Goal: Check status: Check status

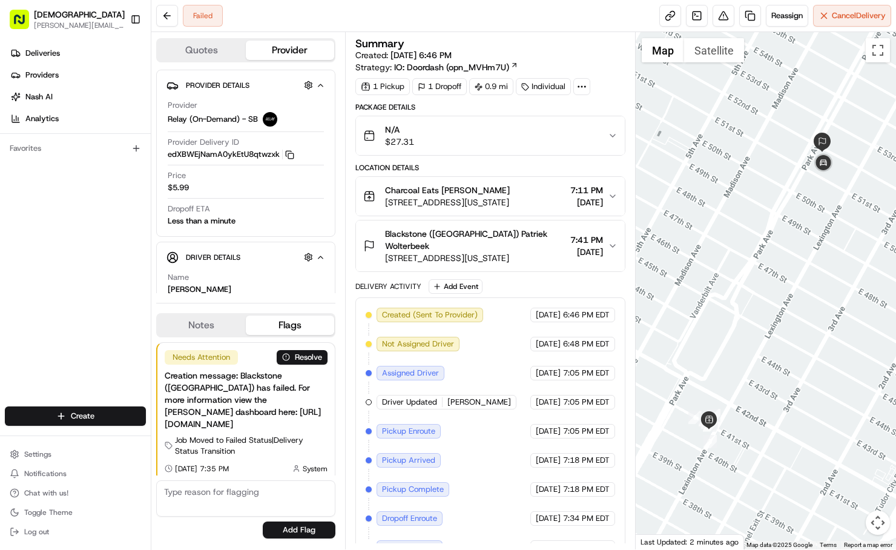
scroll to position [39, 0]
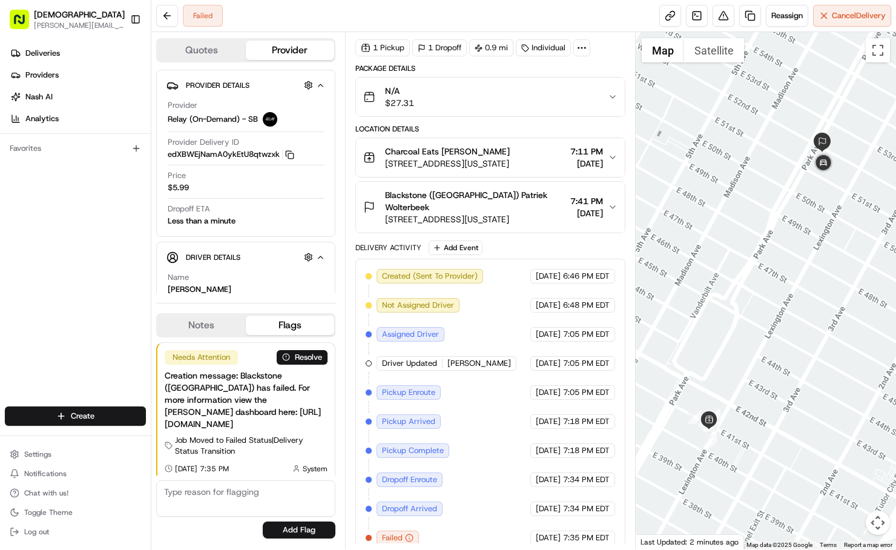
click at [610, 501] on div "[DATE] 7:34 PM EDT" at bounding box center [572, 508] width 85 height 15
click at [610, 501] on div "08/19/2025 7:34 PM EDT" at bounding box center [572, 508] width 85 height 15
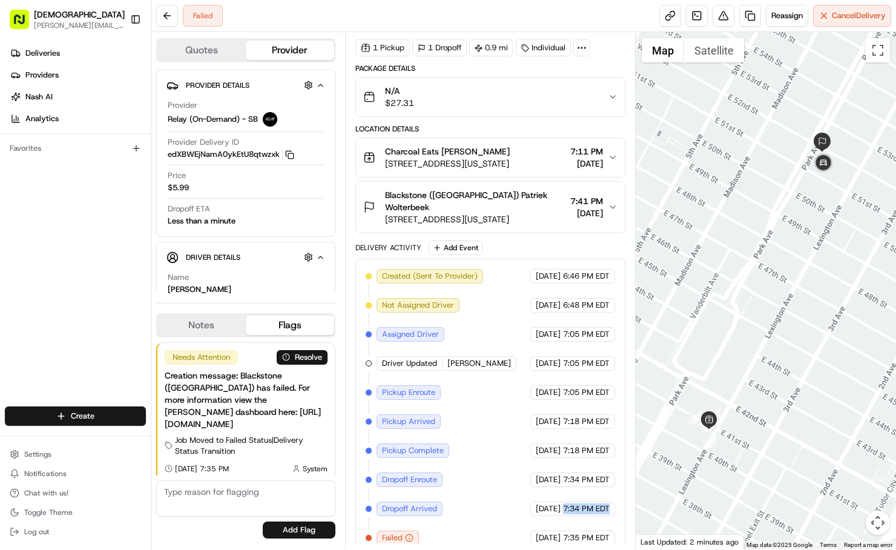
click at [599, 503] on span "7:34 PM EDT" at bounding box center [586, 508] width 47 height 11
click at [536, 503] on span "[DATE]" at bounding box center [548, 508] width 25 height 11
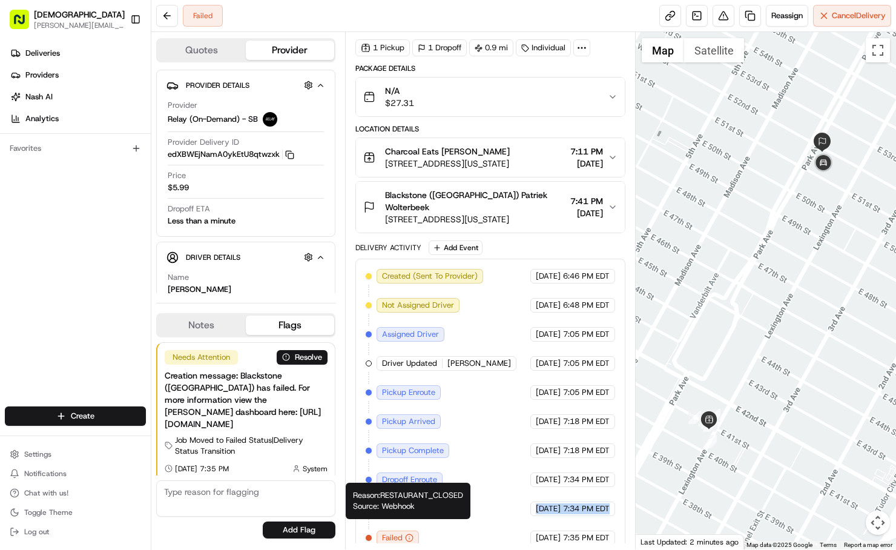
click at [408, 533] on icon "button" at bounding box center [409, 537] width 8 height 8
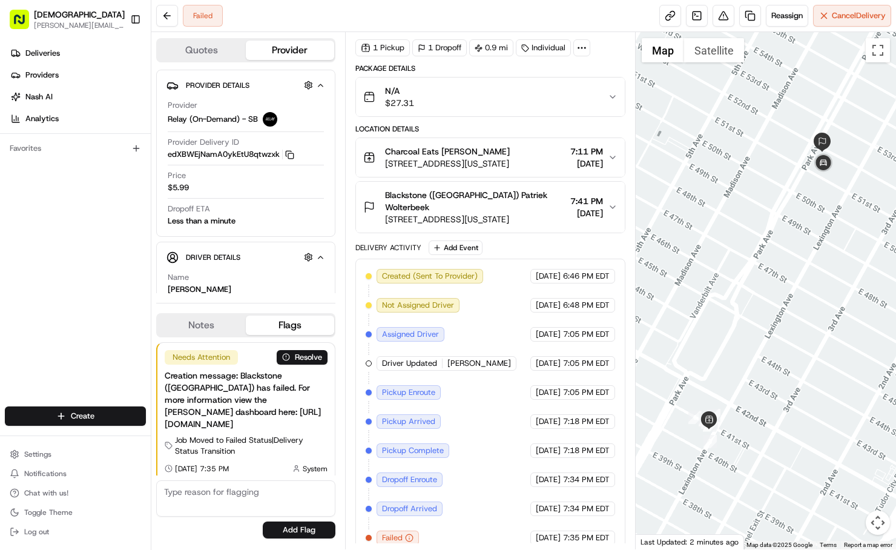
click at [401, 532] on span "Failed" at bounding box center [392, 537] width 21 height 11
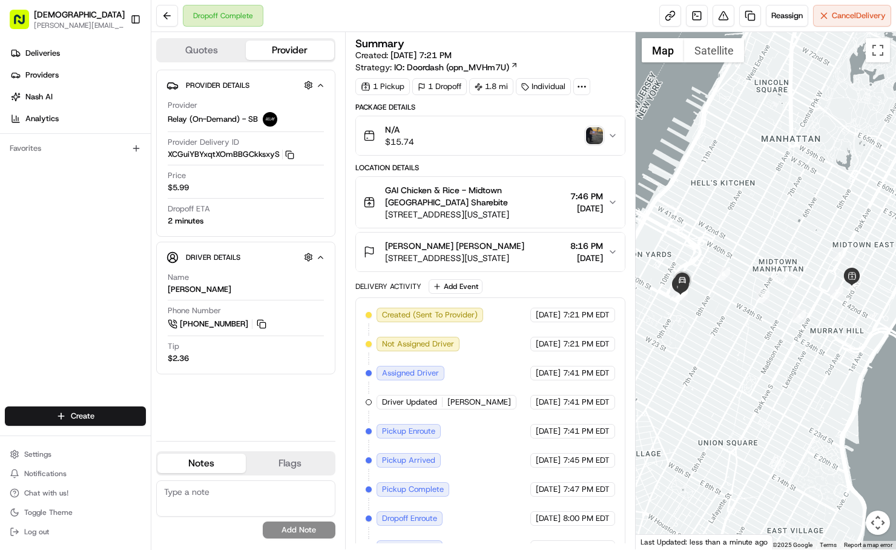
click at [288, 280] on div "Name [PERSON_NAME]" at bounding box center [246, 283] width 156 height 23
click at [593, 139] on img "button" at bounding box center [594, 135] width 17 height 17
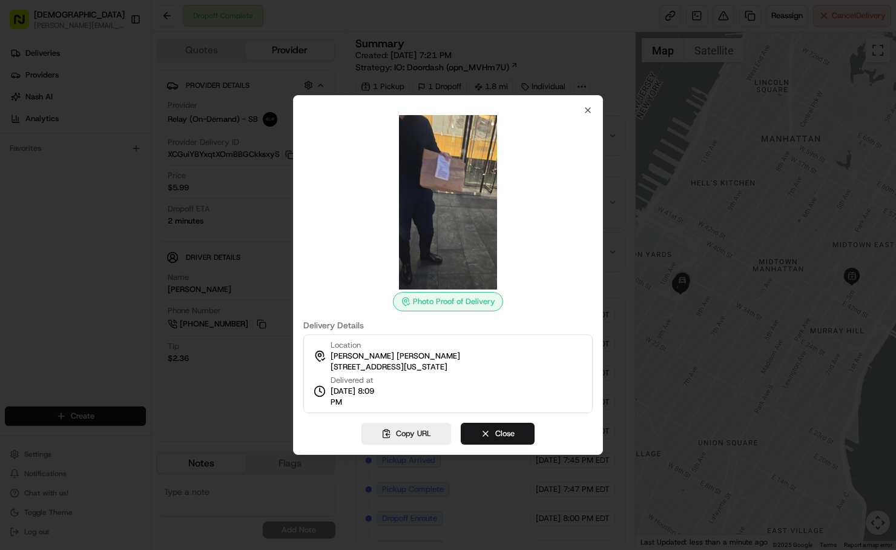
click at [444, 181] on img at bounding box center [448, 202] width 174 height 174
click at [590, 110] on icon "button" at bounding box center [588, 110] width 10 height 10
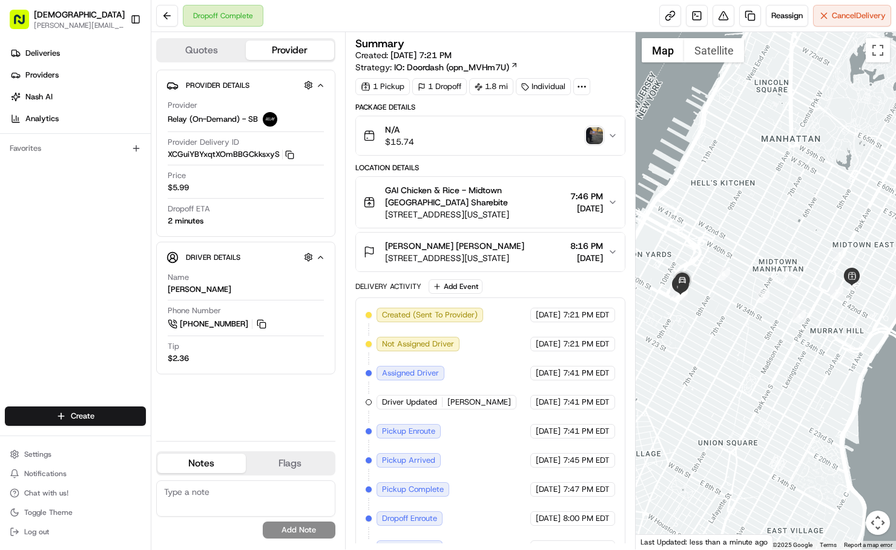
click at [593, 137] on img "button" at bounding box center [594, 135] width 17 height 17
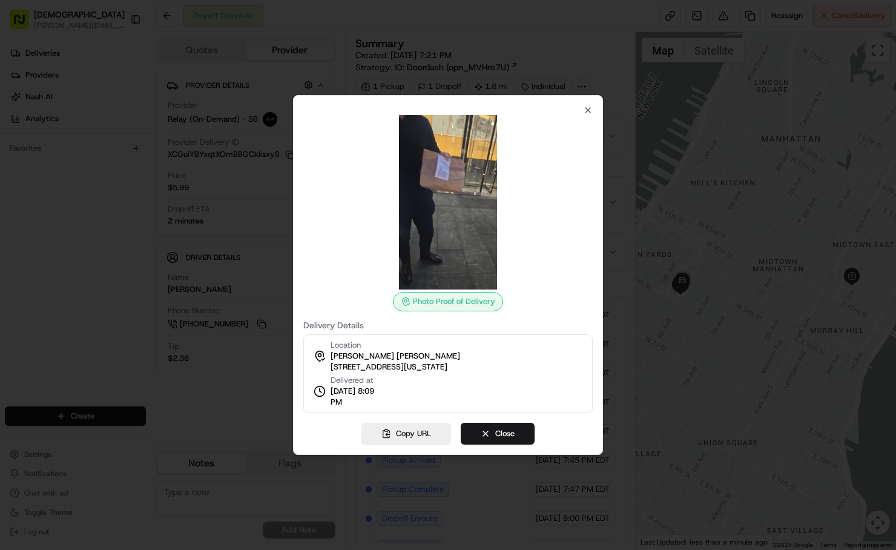
click at [443, 169] on img at bounding box center [448, 202] width 174 height 174
click at [442, 169] on img at bounding box center [448, 202] width 174 height 174
click at [456, 176] on img at bounding box center [448, 202] width 174 height 174
drag, startPoint x: 440, startPoint y: 303, endPoint x: 431, endPoint y: 182, distance: 122.0
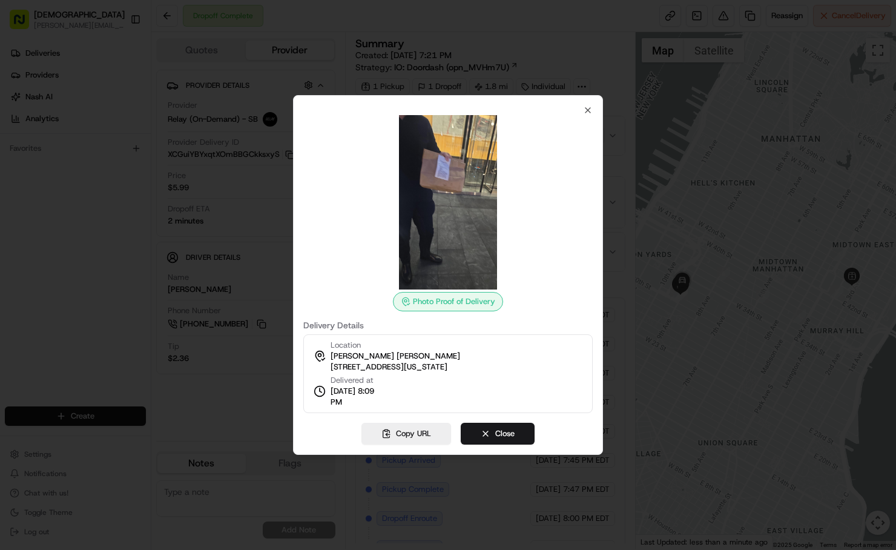
click at [439, 270] on div "Photo Proof of Delivery" at bounding box center [447, 213] width 289 height 196
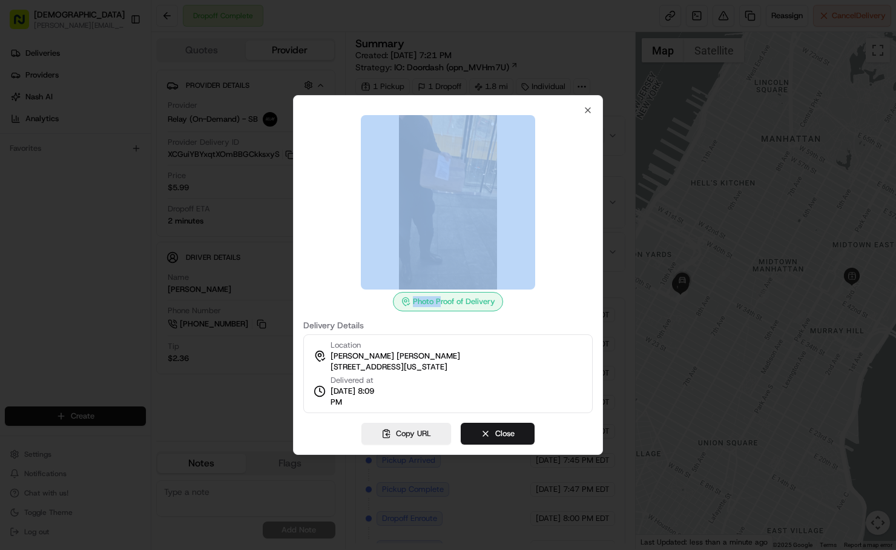
click at [431, 182] on img at bounding box center [448, 202] width 174 height 174
click at [510, 181] on img at bounding box center [448, 202] width 174 height 174
click at [391, 186] on img at bounding box center [448, 202] width 174 height 174
click at [430, 303] on div "Photo Proof of Delivery" at bounding box center [448, 301] width 110 height 19
click at [412, 300] on div "Photo Proof of Delivery" at bounding box center [448, 301] width 110 height 19
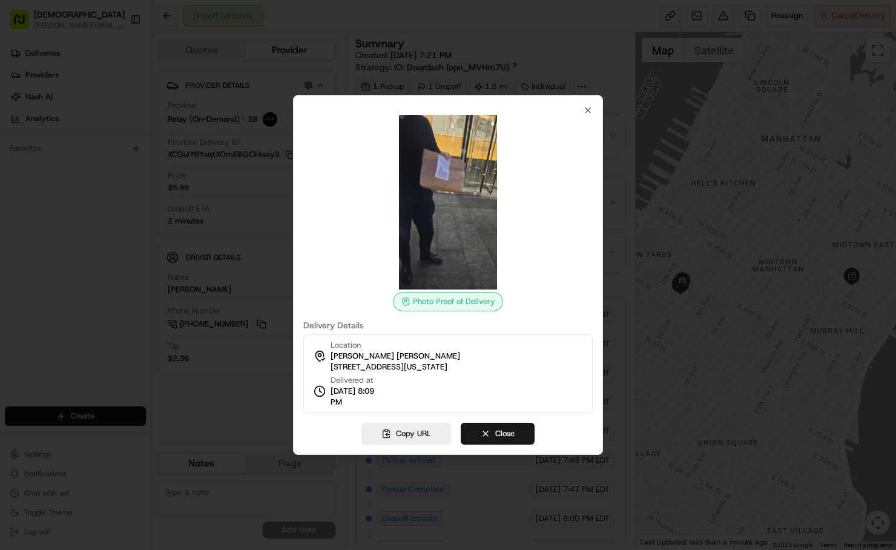
click at [447, 225] on img at bounding box center [448, 202] width 174 height 174
click at [464, 194] on img at bounding box center [448, 202] width 174 height 174
click at [468, 182] on img at bounding box center [448, 202] width 174 height 174
click at [444, 174] on img at bounding box center [448, 202] width 174 height 174
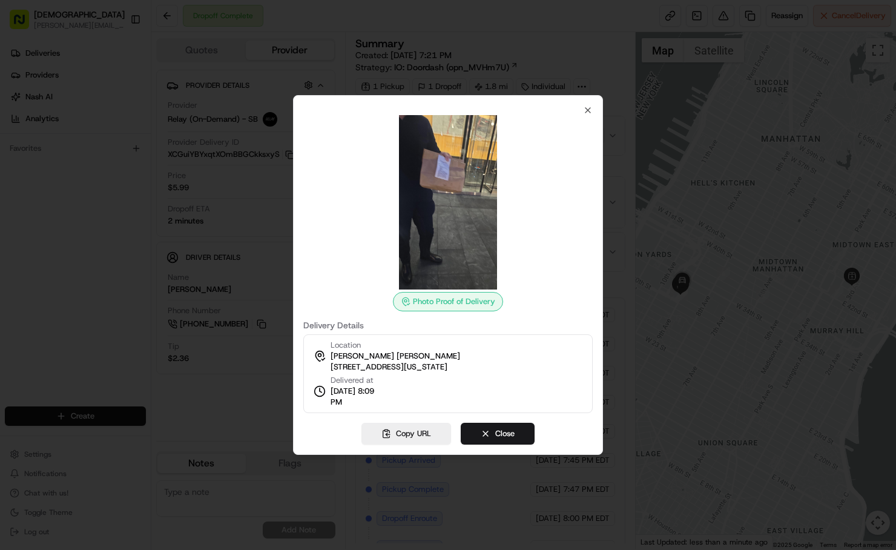
click at [444, 174] on img at bounding box center [448, 202] width 174 height 174
drag, startPoint x: 444, startPoint y: 174, endPoint x: 468, endPoint y: 161, distance: 27.3
click at [444, 174] on img at bounding box center [448, 202] width 174 height 174
click at [556, 104] on div "Photo Proof of Delivery Delivery Details Location D.E. [PERSON_NAME] [PERSON_NA…" at bounding box center [448, 275] width 310 height 360
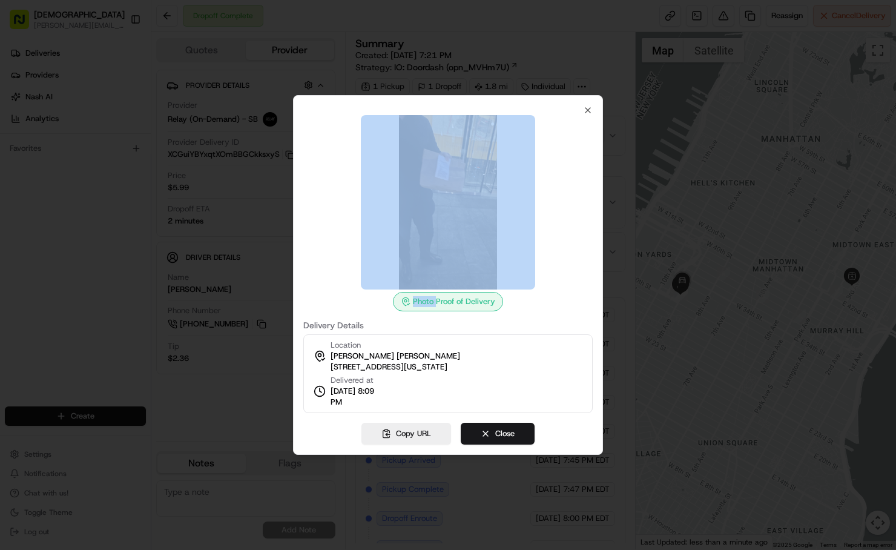
drag, startPoint x: 556, startPoint y: 104, endPoint x: 580, endPoint y: 104, distance: 23.6
click at [558, 104] on div "Photo Proof of Delivery Delivery Details Location D.E. [PERSON_NAME] [PERSON_NA…" at bounding box center [448, 275] width 310 height 360
click at [588, 113] on icon "button" at bounding box center [588, 110] width 10 height 10
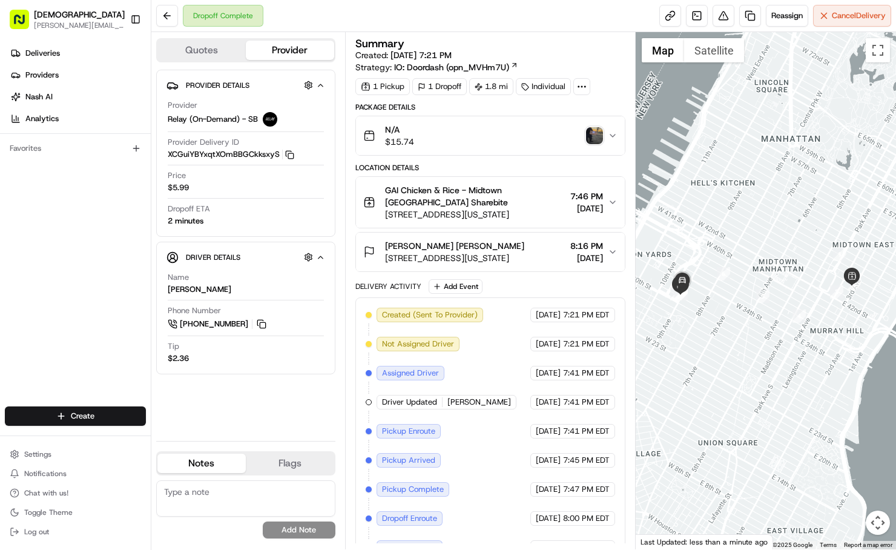
click at [596, 133] on img "button" at bounding box center [594, 135] width 17 height 17
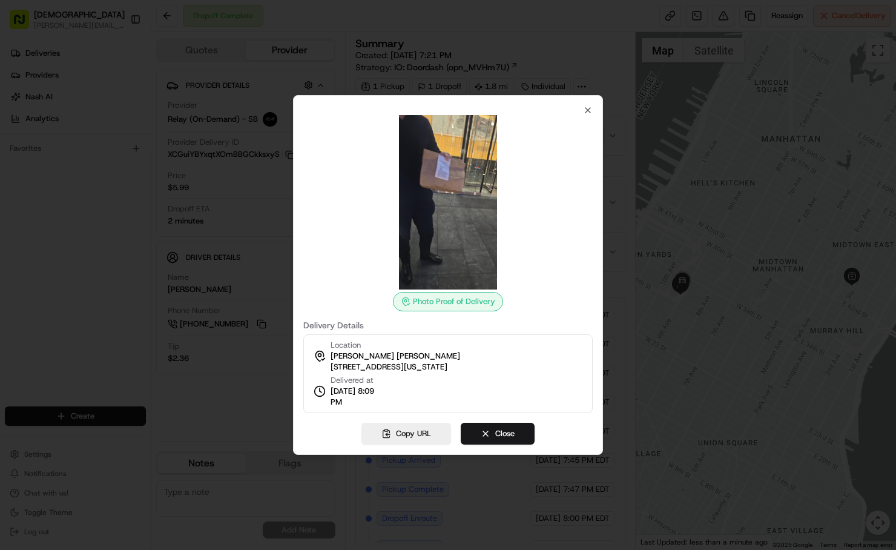
click at [436, 176] on img at bounding box center [448, 202] width 174 height 174
